Goal: Task Accomplishment & Management: Manage account settings

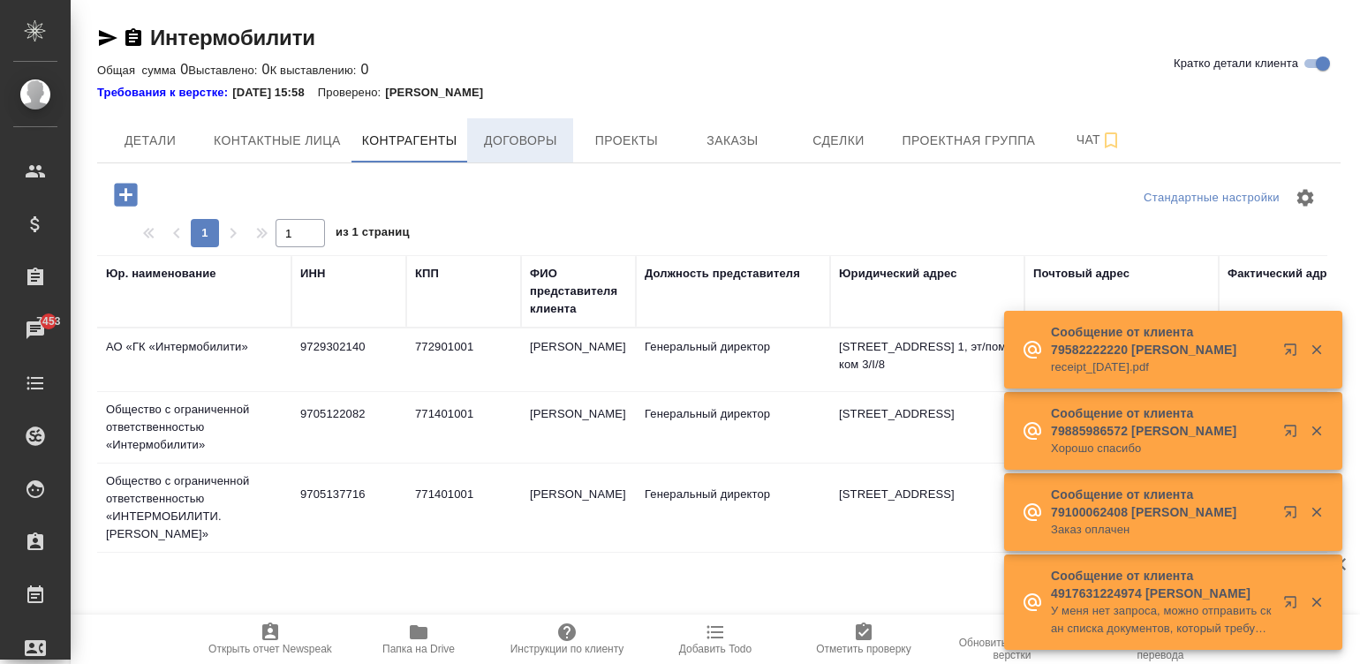
click at [513, 141] on span "Договоры" at bounding box center [520, 141] width 85 height 22
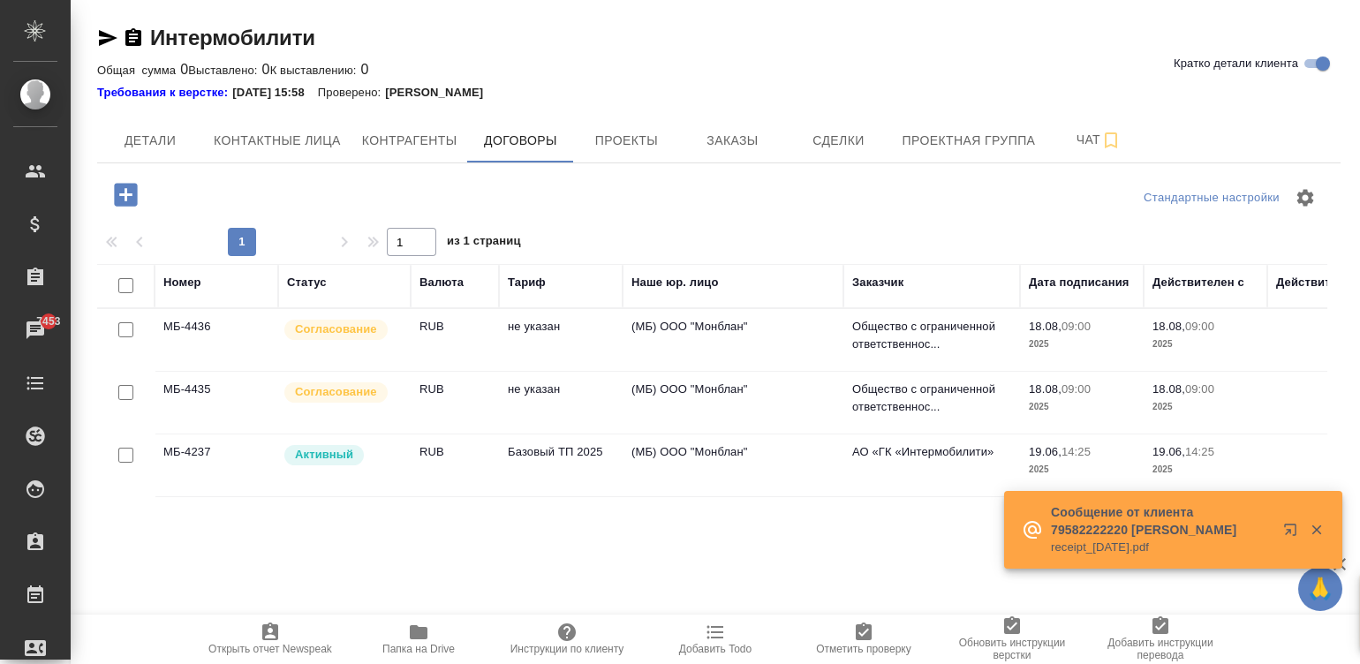
click at [827, 498] on div "Номер Статус Валюта [PERSON_NAME] юр. лицо Заказчик Дата подписания Действителе…" at bounding box center [712, 462] width 1230 height 397
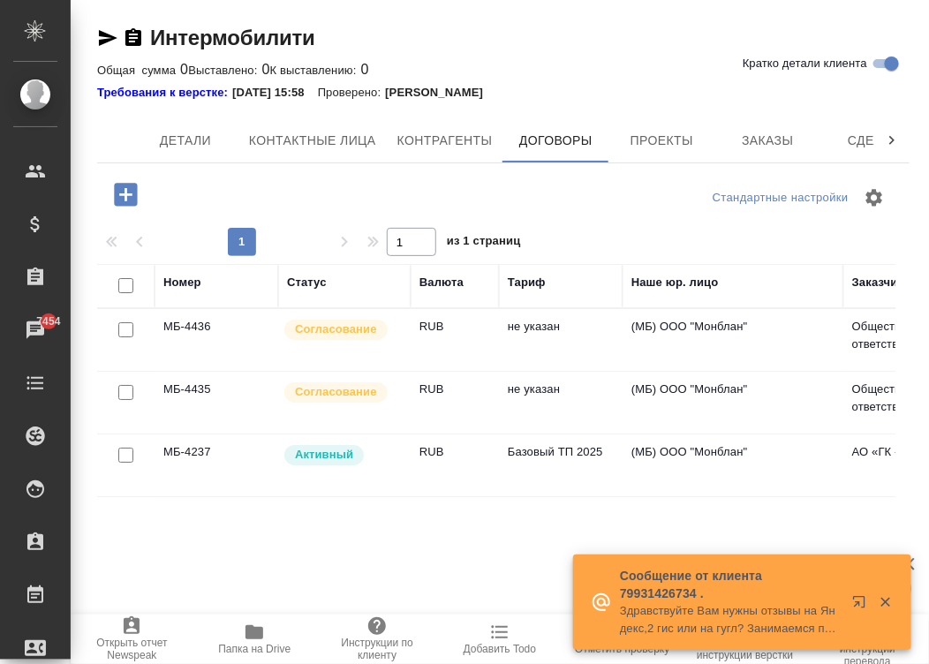
click at [436, 397] on td "RUB" at bounding box center [455, 403] width 88 height 62
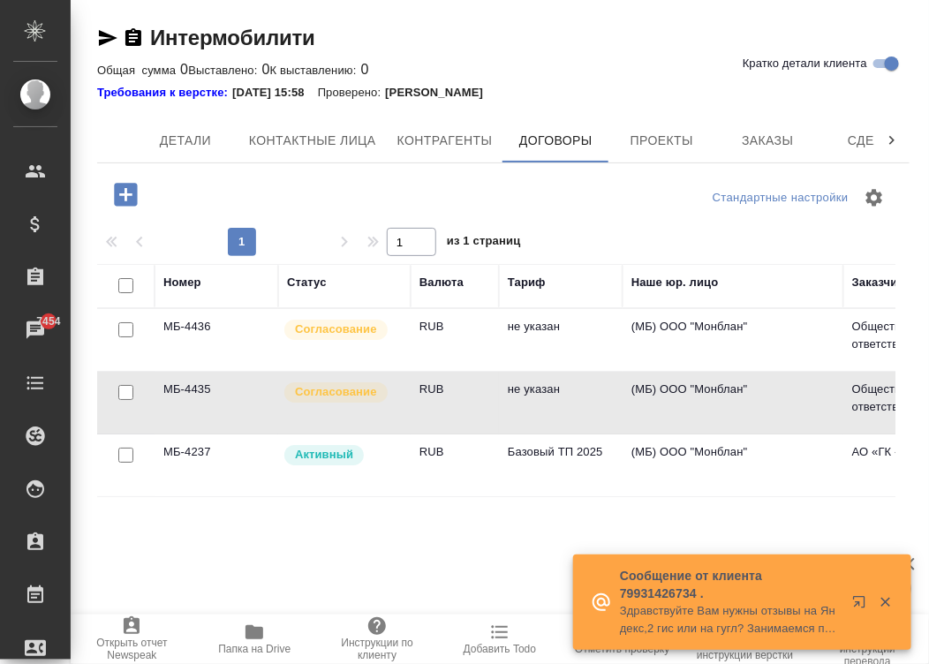
click at [436, 397] on td "RUB" at bounding box center [455, 403] width 88 height 62
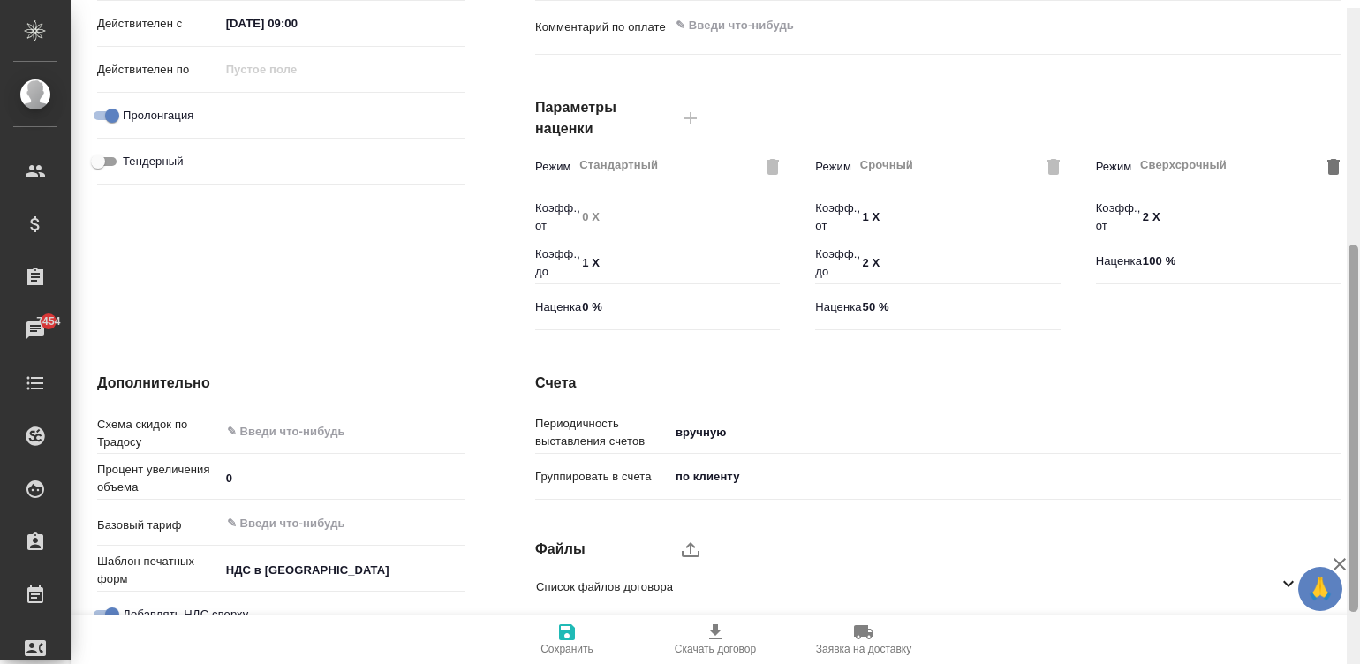
scroll to position [428, 0]
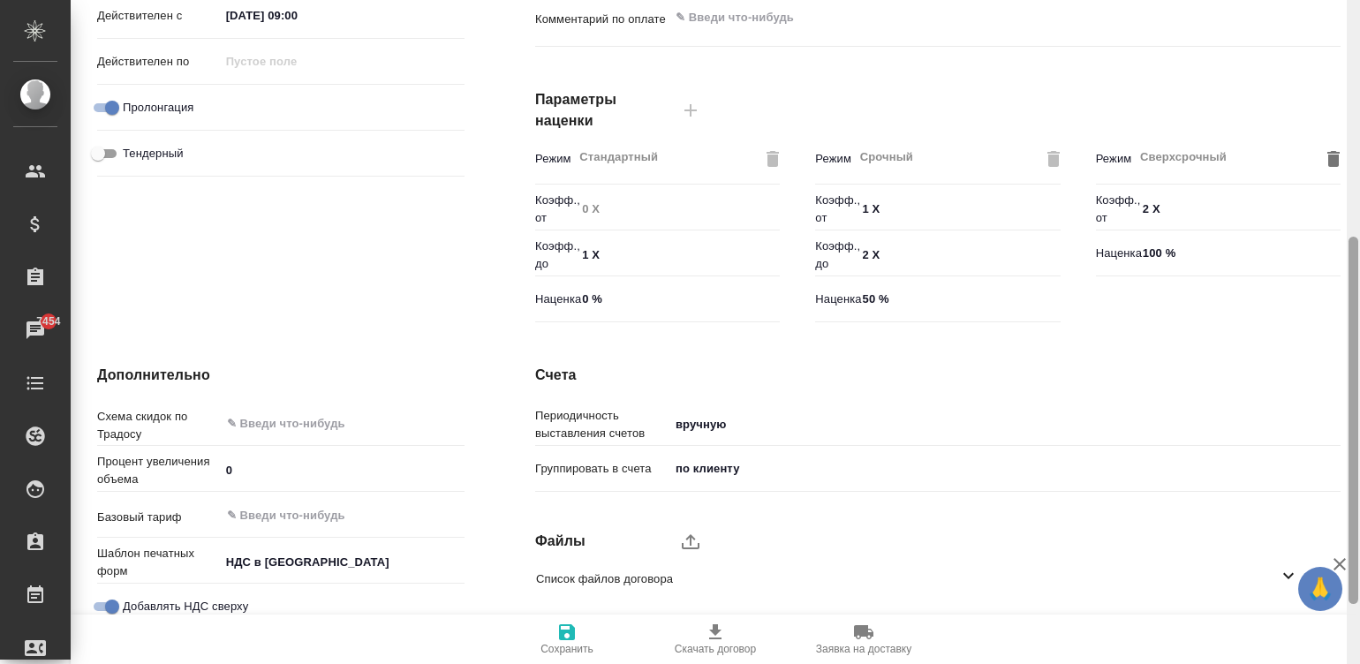
drag, startPoint x: 1352, startPoint y: 132, endPoint x: 1408, endPoint y: 415, distance: 288.1
click at [1359, 415] on html "🙏 .cls-1 fill:#fff; AWATERA [PERSON_NAME]malinina Клиенты Спецификации Заказы 7…" at bounding box center [680, 332] width 1360 height 664
click at [689, 551] on ul "Список файлов договора" at bounding box center [925, 579] width 806 height 56
click at [689, 538] on icon "upload" at bounding box center [691, 541] width 18 height 15
click at [0, 0] on input "upload" at bounding box center [0, 0] width 0 height 0
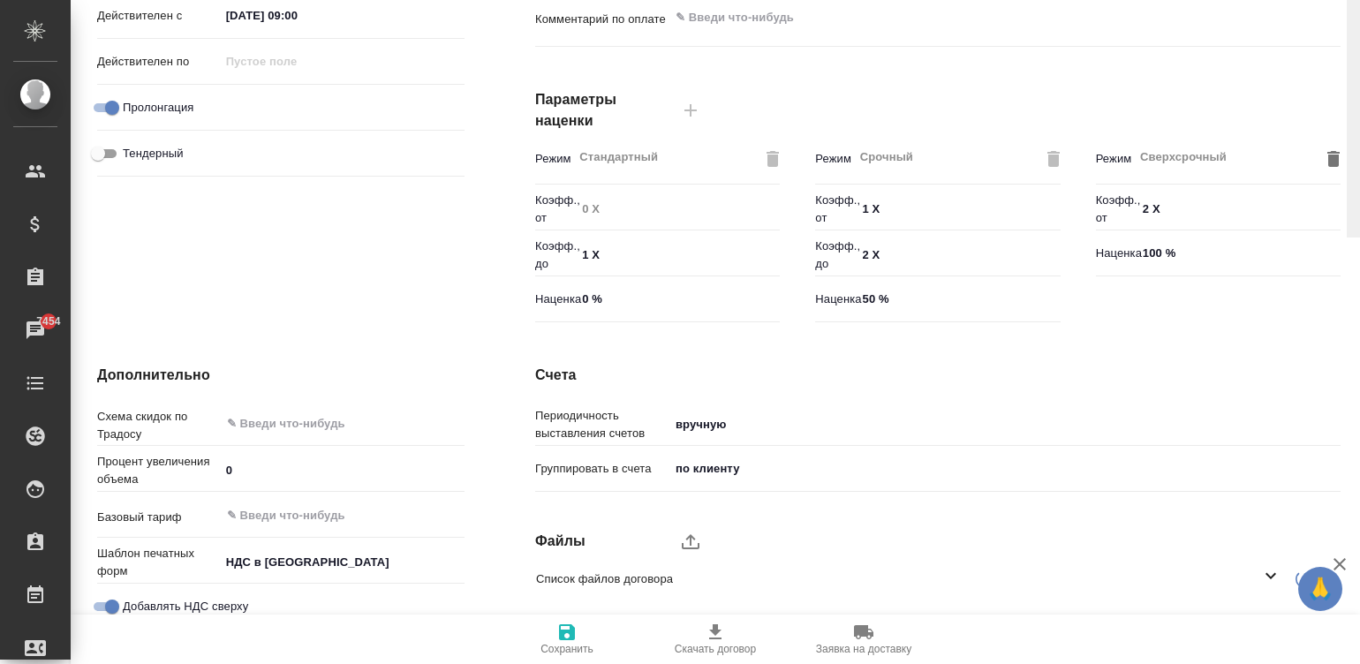
scroll to position [0, 0]
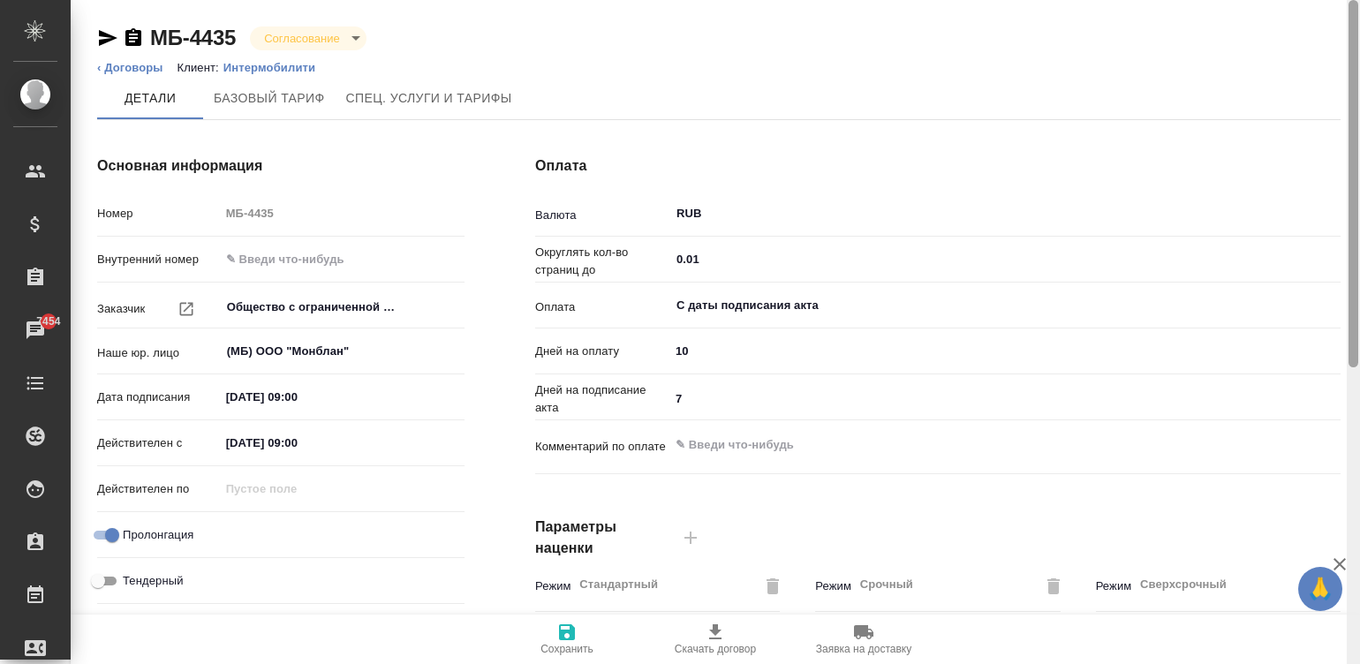
click at [1351, 35] on div at bounding box center [1353, 332] width 13 height 665
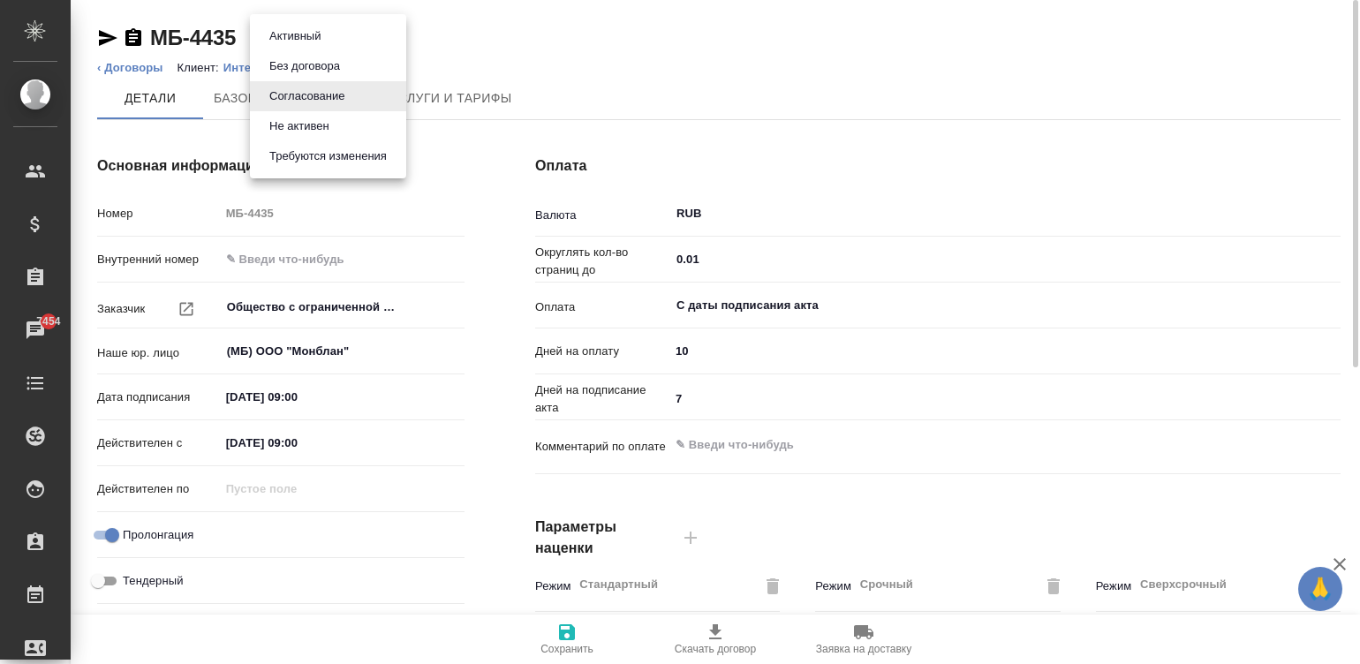
click at [328, 31] on body "🙏 .cls-1 fill:#fff; AWATERA Малинина Мария m.malinina Клиенты Спецификации Зака…" at bounding box center [680, 332] width 1360 height 664
click at [349, 33] on li "Активный" at bounding box center [328, 36] width 156 height 30
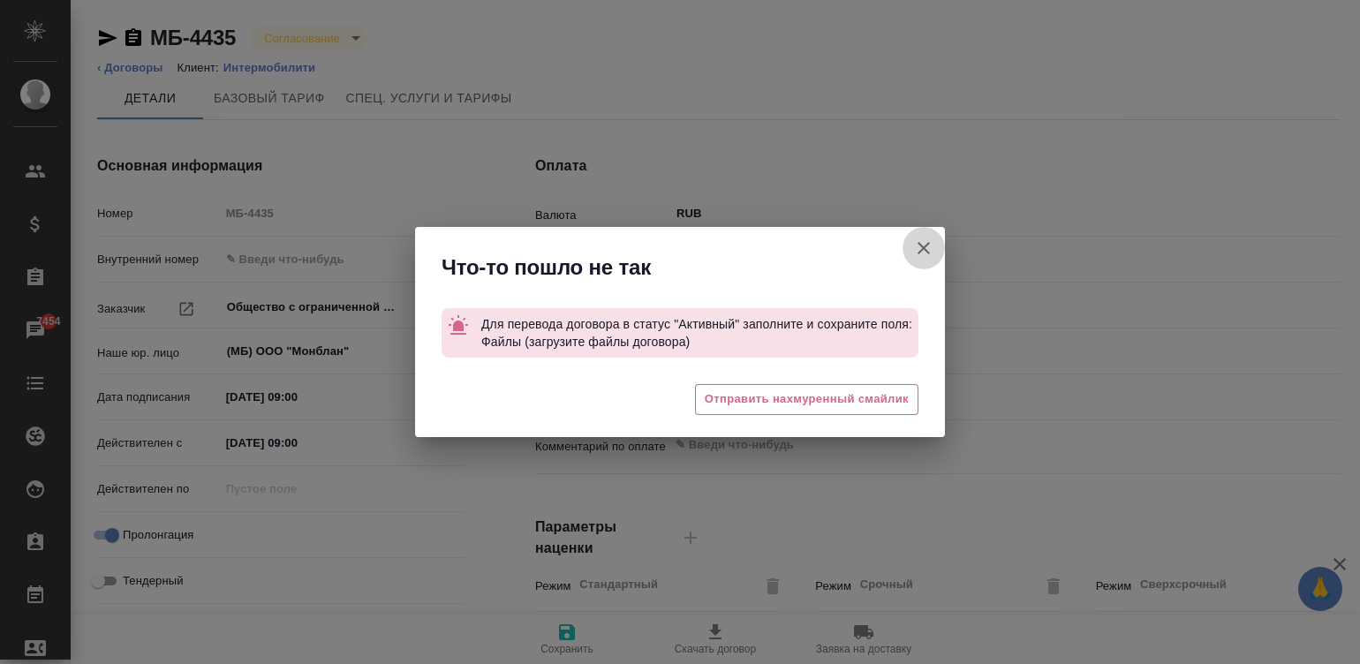
click at [923, 240] on icon "button" at bounding box center [923, 248] width 21 height 21
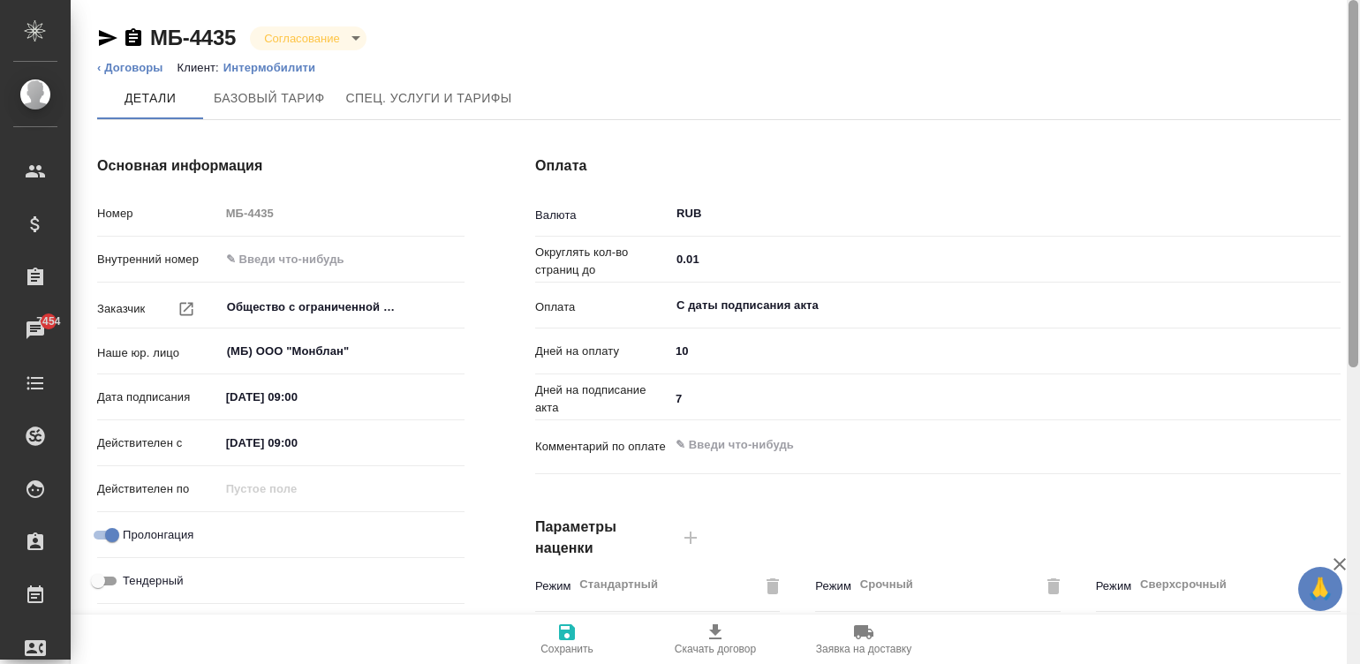
scroll to position [536, 0]
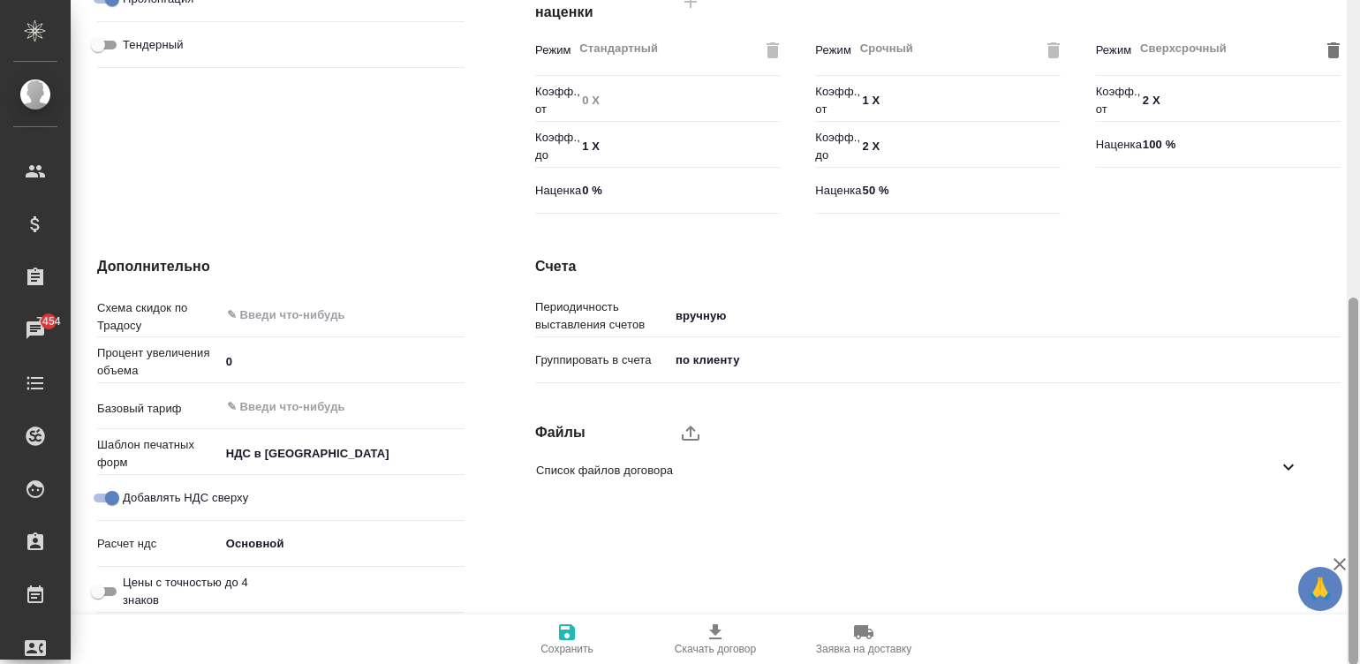
click at [1355, 420] on div at bounding box center [1353, 332] width 13 height 665
click at [1255, 477] on span "Список файлов договора" at bounding box center [907, 471] width 742 height 18
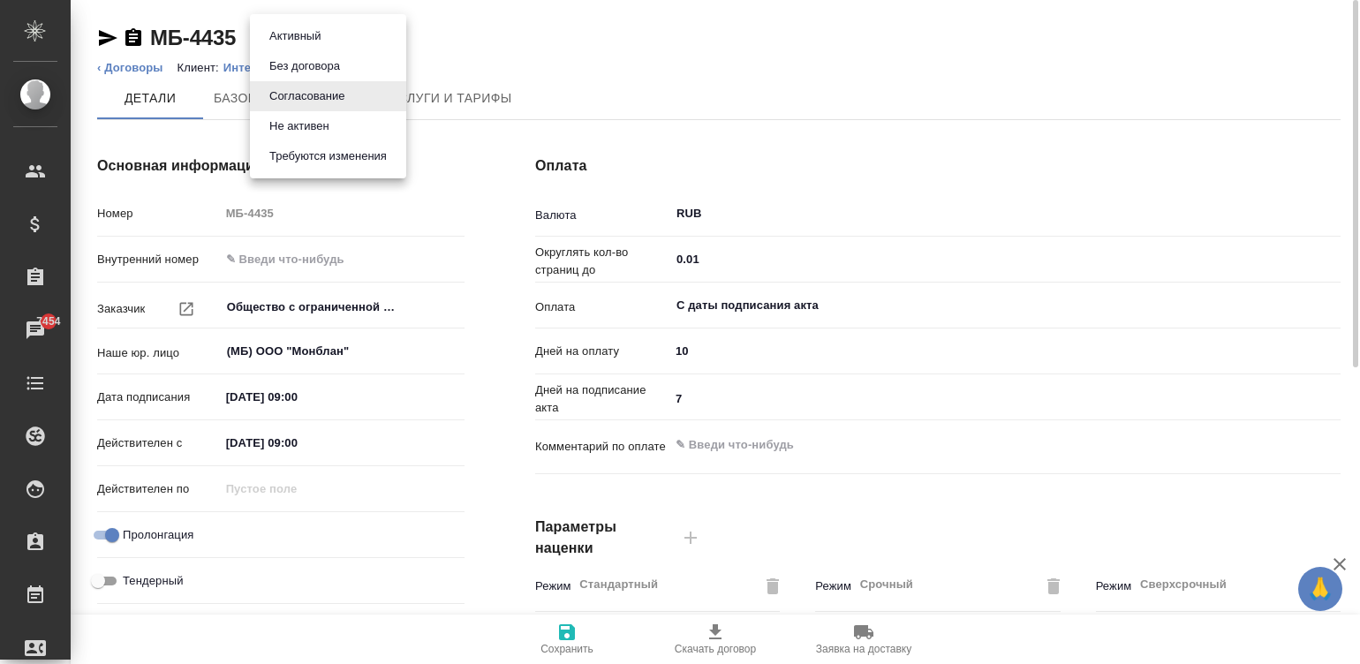
click at [327, 34] on body "🙏 .cls-1 fill:#fff; AWATERA Малинина Мария m.malinina Клиенты Спецификации Зака…" at bounding box center [680, 332] width 1360 height 664
click at [327, 34] on li "Активный" at bounding box center [328, 36] width 156 height 30
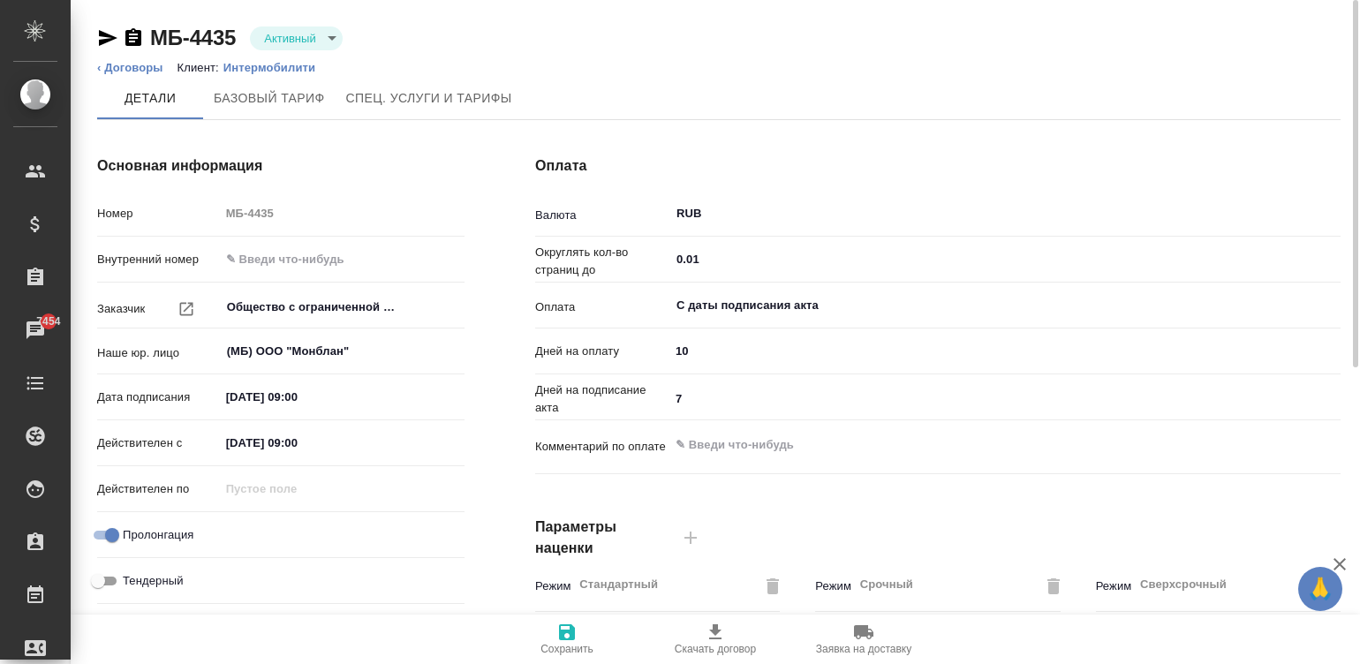
type textarea "x"
click at [561, 632] on icon "button" at bounding box center [567, 632] width 16 height 16
